Goal: Find specific page/section: Find specific page/section

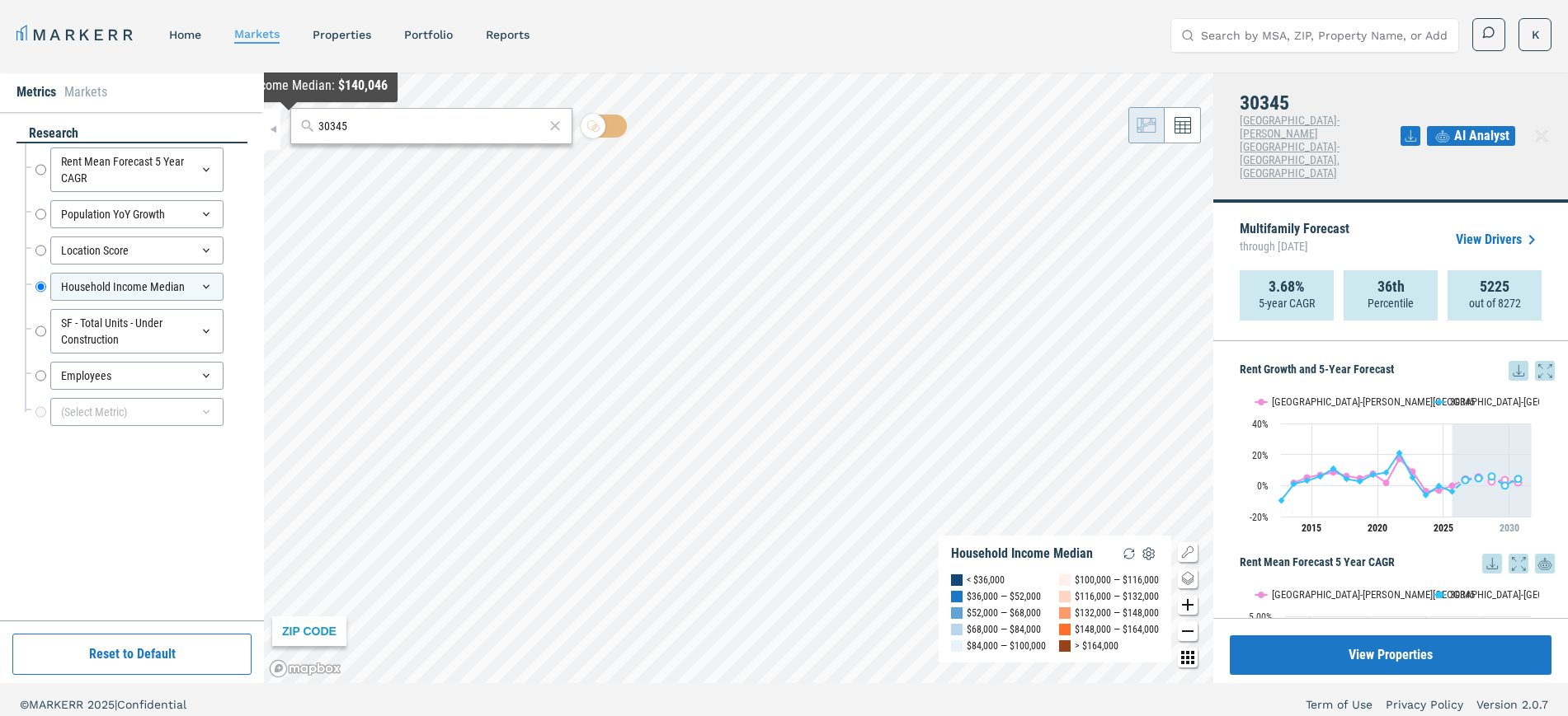
click at [288, 119] on div "30345 ZIP CODE Household Income Median < $36,000 $36,000 — $52,000 $52,000 — $6…" at bounding box center [738, 377] width 949 height 611
paste input "3328"
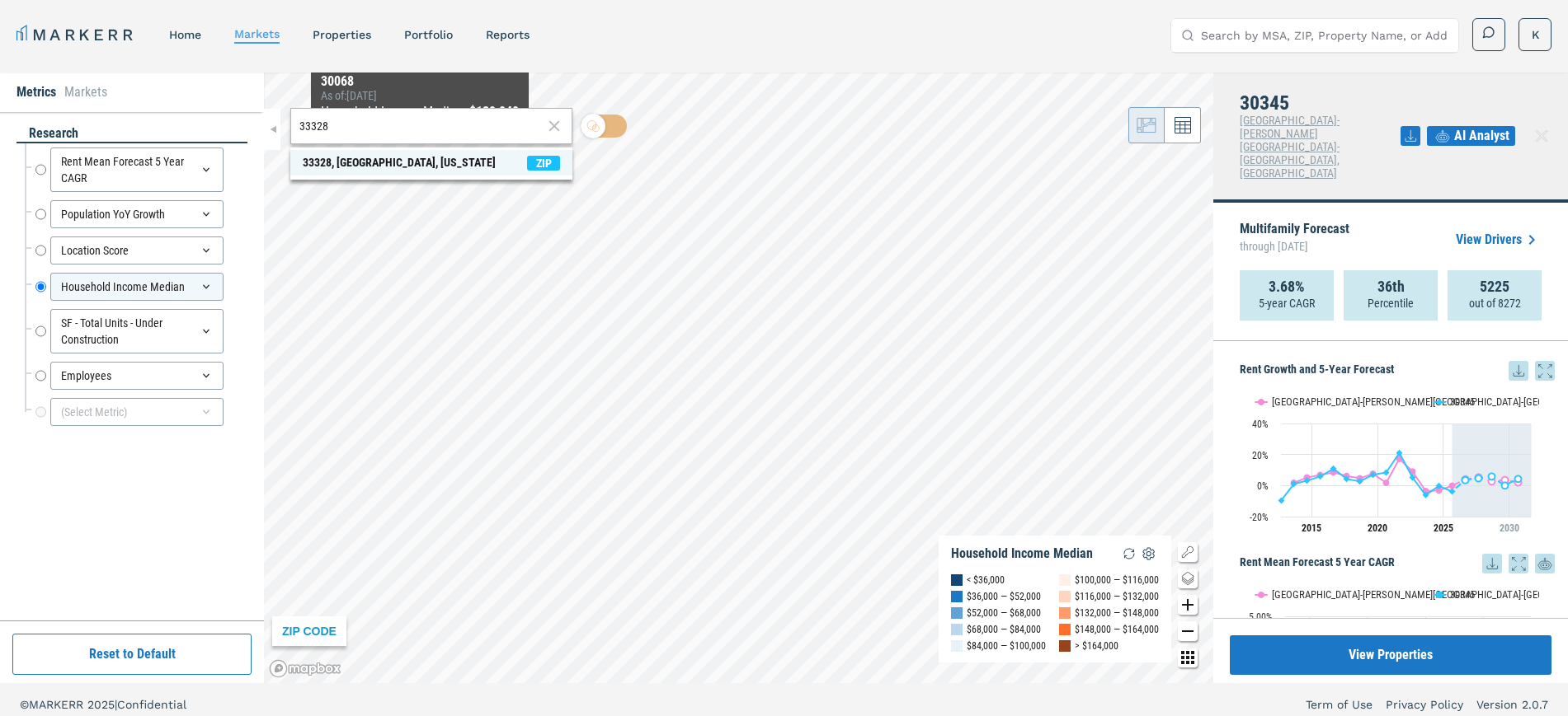
type input "33328"
click at [386, 165] on div "33328, [GEOGRAPHIC_DATA], [US_STATE]" at bounding box center [399, 163] width 193 height 18
